Goal: Complete application form

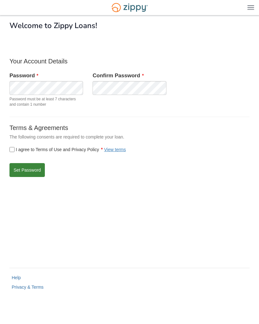
click at [25, 168] on button "Set Password" at bounding box center [26, 170] width 35 height 14
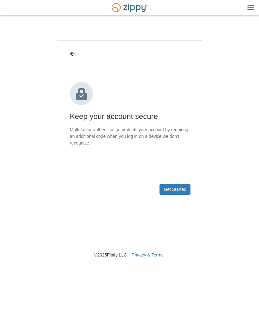
click at [183, 189] on button "Get Started" at bounding box center [174, 189] width 31 height 11
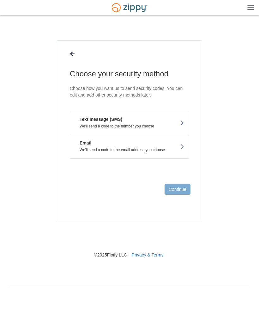
click at [168, 122] on button "Text message (SMS) We'll send a code to the number you choose" at bounding box center [129, 123] width 119 height 24
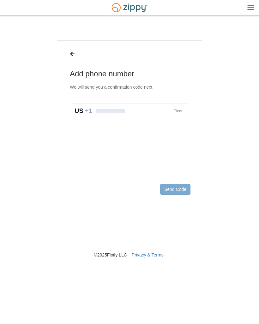
click at [153, 110] on input "text" at bounding box center [129, 110] width 119 height 15
type input "**********"
click at [183, 188] on button "Send Code" at bounding box center [175, 189] width 30 height 11
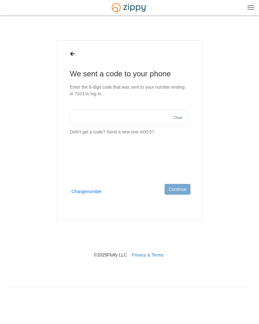
click at [151, 118] on input "text" at bounding box center [129, 117] width 119 height 15
click at [129, 118] on input "text" at bounding box center [129, 117] width 119 height 15
type input "******"
click at [183, 189] on button "Continue" at bounding box center [177, 189] width 26 height 11
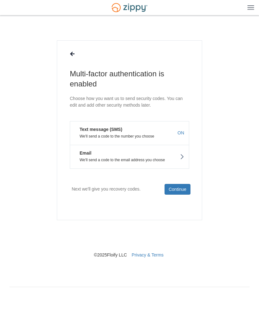
click at [184, 156] on icon at bounding box center [182, 156] width 4 height 7
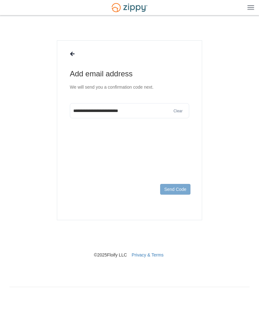
click at [93, 112] on input "**********" at bounding box center [129, 110] width 119 height 15
click at [89, 106] on input "**********" at bounding box center [129, 110] width 119 height 15
click at [88, 108] on input "**********" at bounding box center [129, 110] width 119 height 15
click at [91, 109] on input "**********" at bounding box center [129, 110] width 119 height 15
type input "**********"
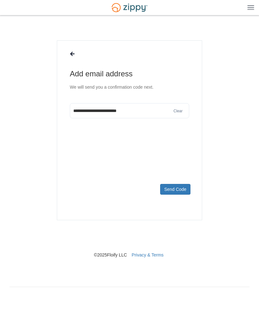
click at [179, 188] on button "Send Code" at bounding box center [175, 189] width 30 height 11
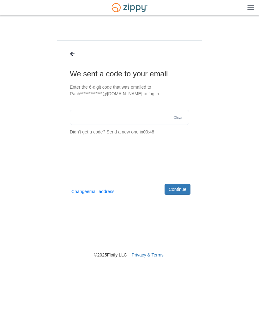
click at [92, 119] on input "text" at bounding box center [129, 117] width 119 height 15
paste input "******"
type input "******"
click at [182, 184] on button "Continue" at bounding box center [177, 189] width 26 height 11
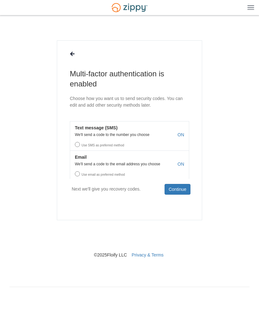
click at [151, 140] on label "Use SMS as preferred method" at bounding box center [129, 143] width 119 height 10
click at [98, 135] on p "We'll send a code to the number you choose" at bounding box center [129, 134] width 119 height 4
click at [81, 142] on label "Use SMS as preferred method" at bounding box center [129, 143] width 119 height 10
click at [183, 190] on button "Continue" at bounding box center [177, 189] width 26 height 11
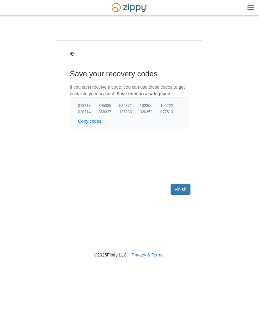
click at [97, 121] on button "Copy codes" at bounding box center [89, 121] width 23 height 6
click at [185, 186] on link "Finish" at bounding box center [180, 189] width 20 height 11
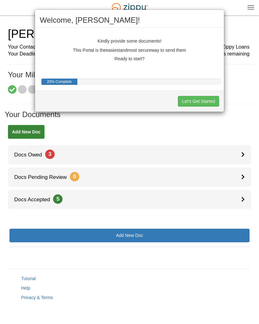
click at [207, 100] on button "Let's Get Started" at bounding box center [198, 101] width 41 height 11
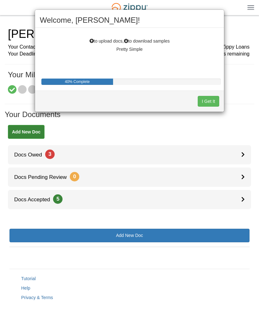
click at [209, 99] on button "I Get It" at bounding box center [207, 101] width 21 height 11
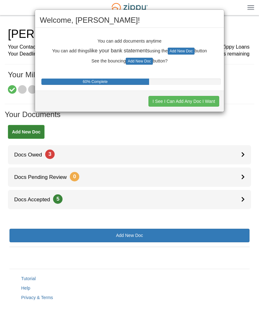
click at [208, 103] on button "I See I Can Add Any Doc I Want" at bounding box center [183, 101] width 71 height 11
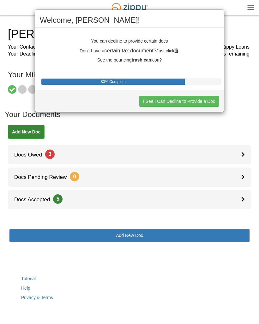
click at [209, 101] on button "I See I Can Decline to Provide a Doc" at bounding box center [179, 101] width 80 height 11
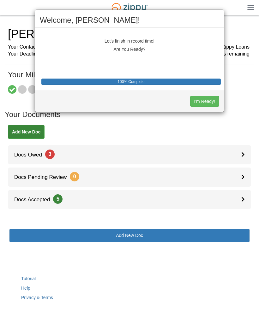
click at [209, 103] on button "I'm Ready!" at bounding box center [204, 101] width 29 height 11
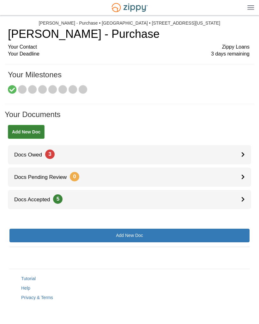
click at [239, 153] on link "Docs Owed 3" at bounding box center [129, 154] width 243 height 19
click at [150, 156] on link "Docs Owed 3" at bounding box center [129, 154] width 243 height 19
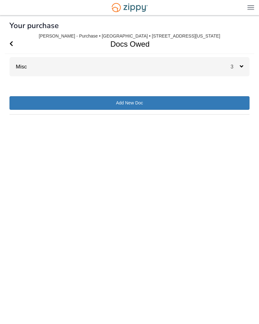
click at [240, 68] on icon at bounding box center [240, 66] width 3 height 6
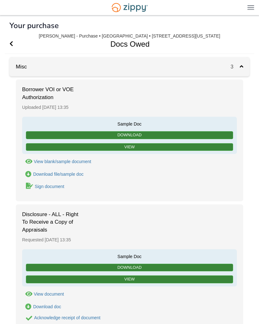
click at [13, 41] on icon "Go Back" at bounding box center [10, 44] width 3 height 6
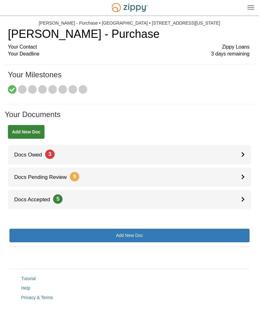
click at [232, 178] on link "Docs Pending Review 9" at bounding box center [129, 177] width 243 height 19
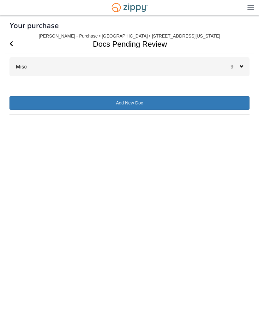
click at [13, 42] on icon "Go Back" at bounding box center [10, 44] width 3 height 6
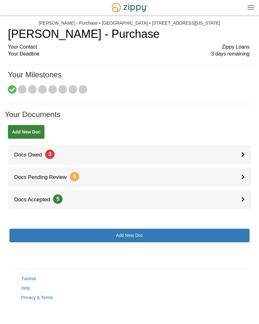
click at [245, 151] on div at bounding box center [246, 154] width 10 height 19
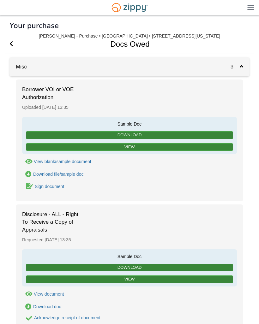
click at [52, 159] on div "View blank/sample document" at bounding box center [62, 161] width 57 height 5
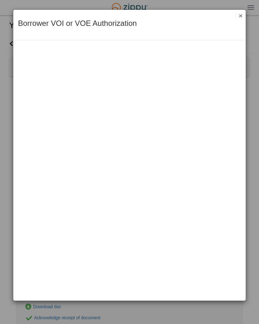
click at [241, 16] on button "×" at bounding box center [238, 15] width 7 height 7
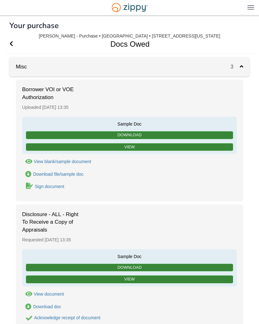
click at [181, 143] on link "View" at bounding box center [129, 147] width 207 height 8
click at [62, 189] on link "Sign document" at bounding box center [43, 186] width 43 height 9
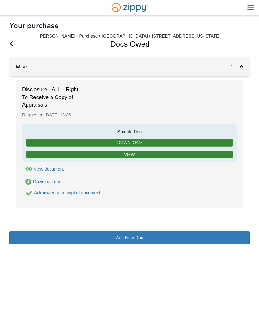
click at [148, 155] on link "View" at bounding box center [129, 155] width 207 height 8
click at [41, 193] on div "Acknowledge receipt of document" at bounding box center [67, 192] width 66 height 5
click at [26, 192] on icon "Acknowledge receipt of document" at bounding box center [29, 193] width 6 height 6
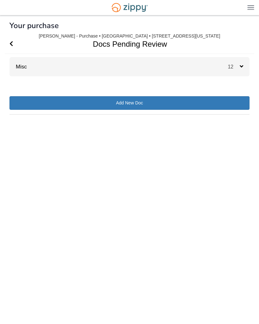
click at [241, 66] on icon at bounding box center [240, 66] width 3 height 6
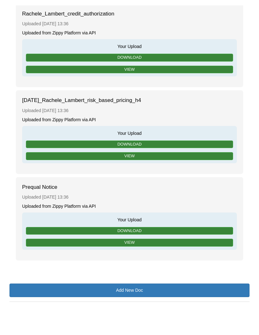
scroll to position [1057, 0]
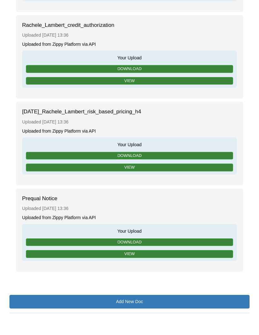
click at [143, 252] on link "View" at bounding box center [129, 254] width 207 height 8
